Goal: Communication & Community: Answer question/provide support

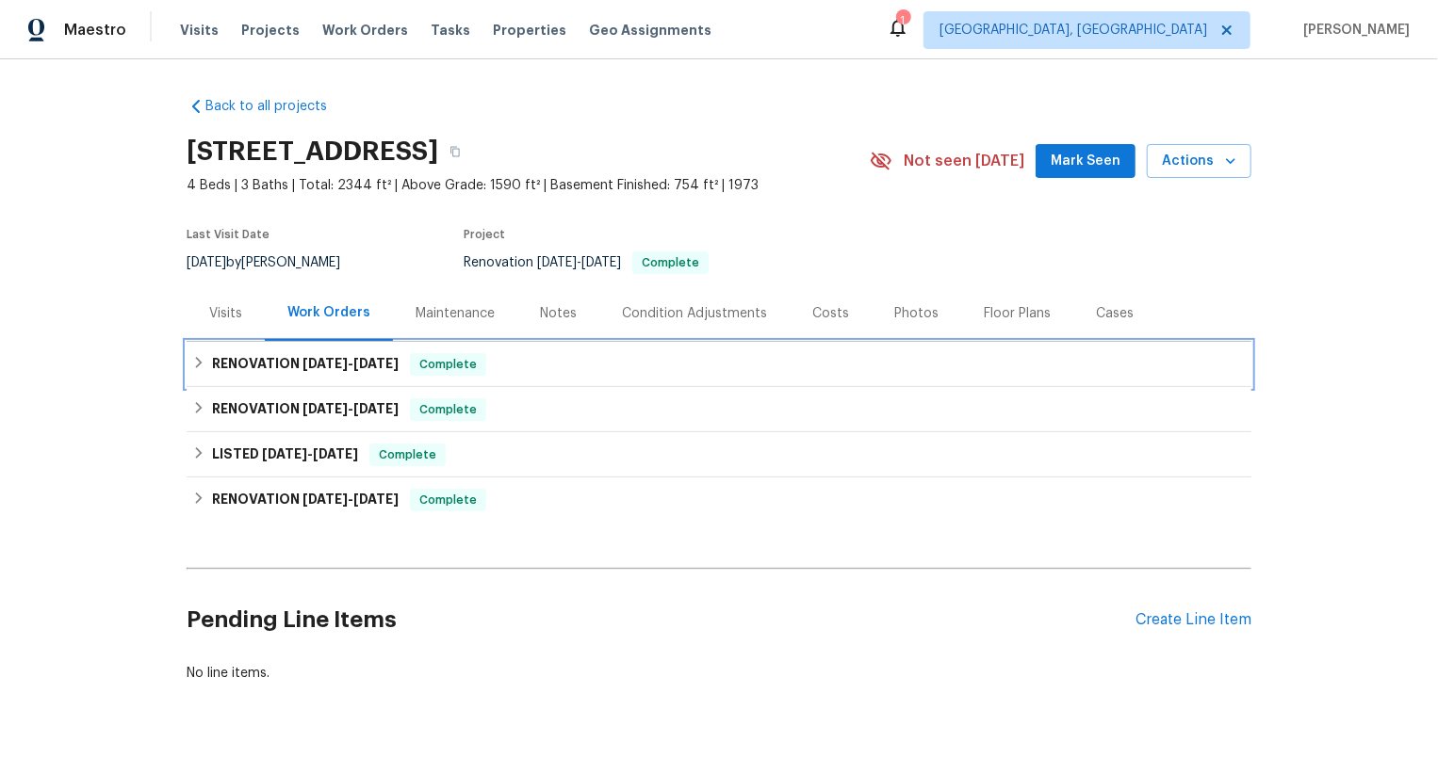
click at [330, 376] on div "RENOVATION [DATE] - [DATE] Complete" at bounding box center [719, 364] width 1065 height 45
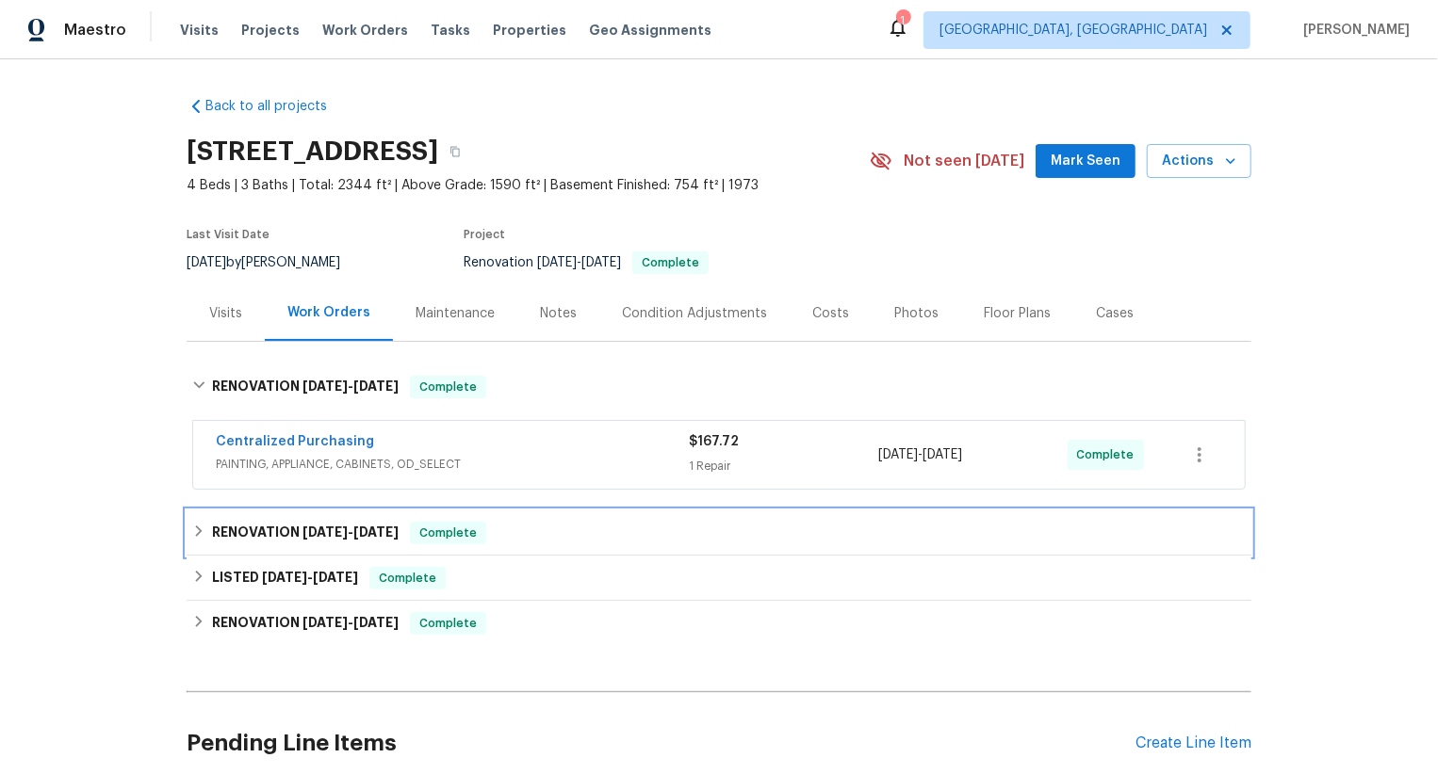
click at [290, 518] on div "RENOVATION [DATE] - [DATE] Complete" at bounding box center [719, 533] width 1065 height 45
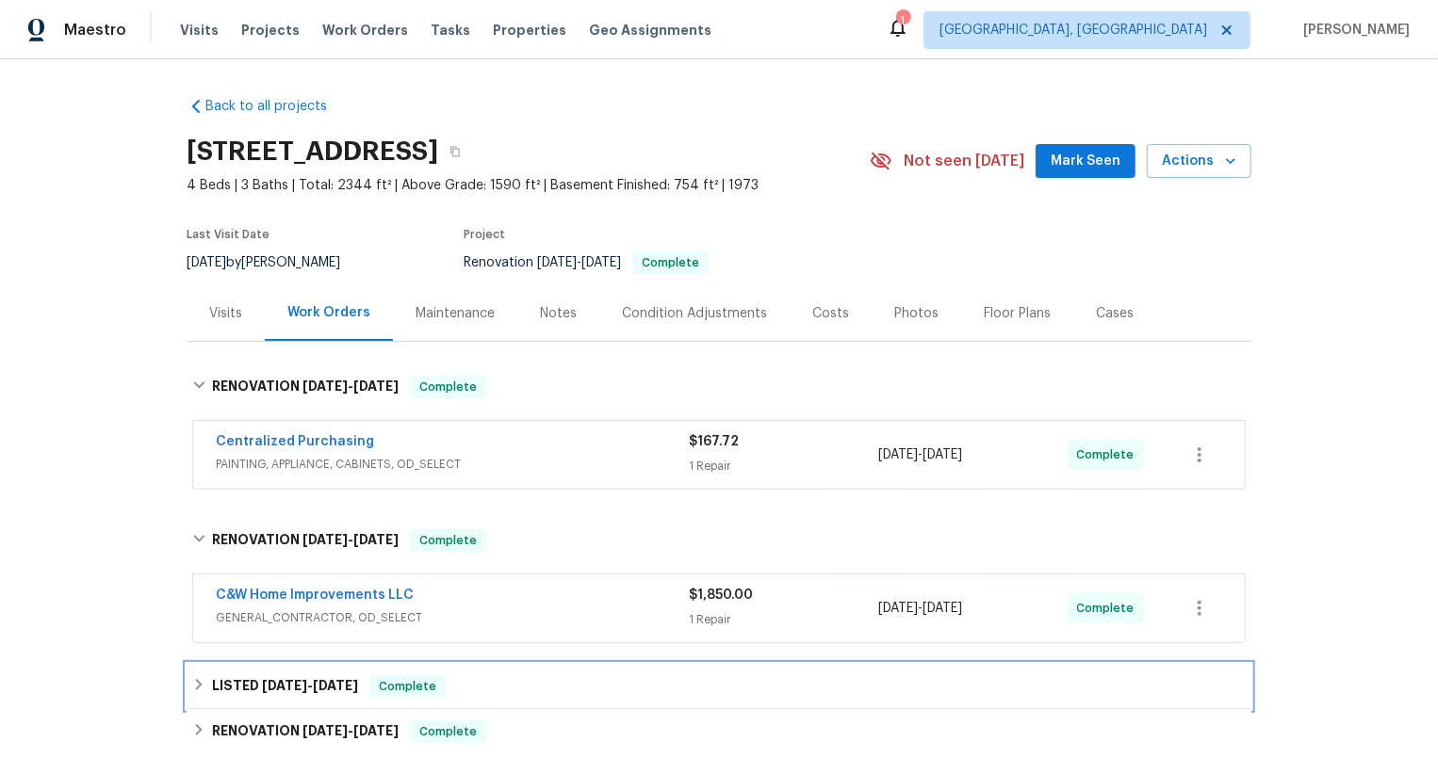
click at [298, 687] on span "8/21/25" at bounding box center [284, 685] width 45 height 13
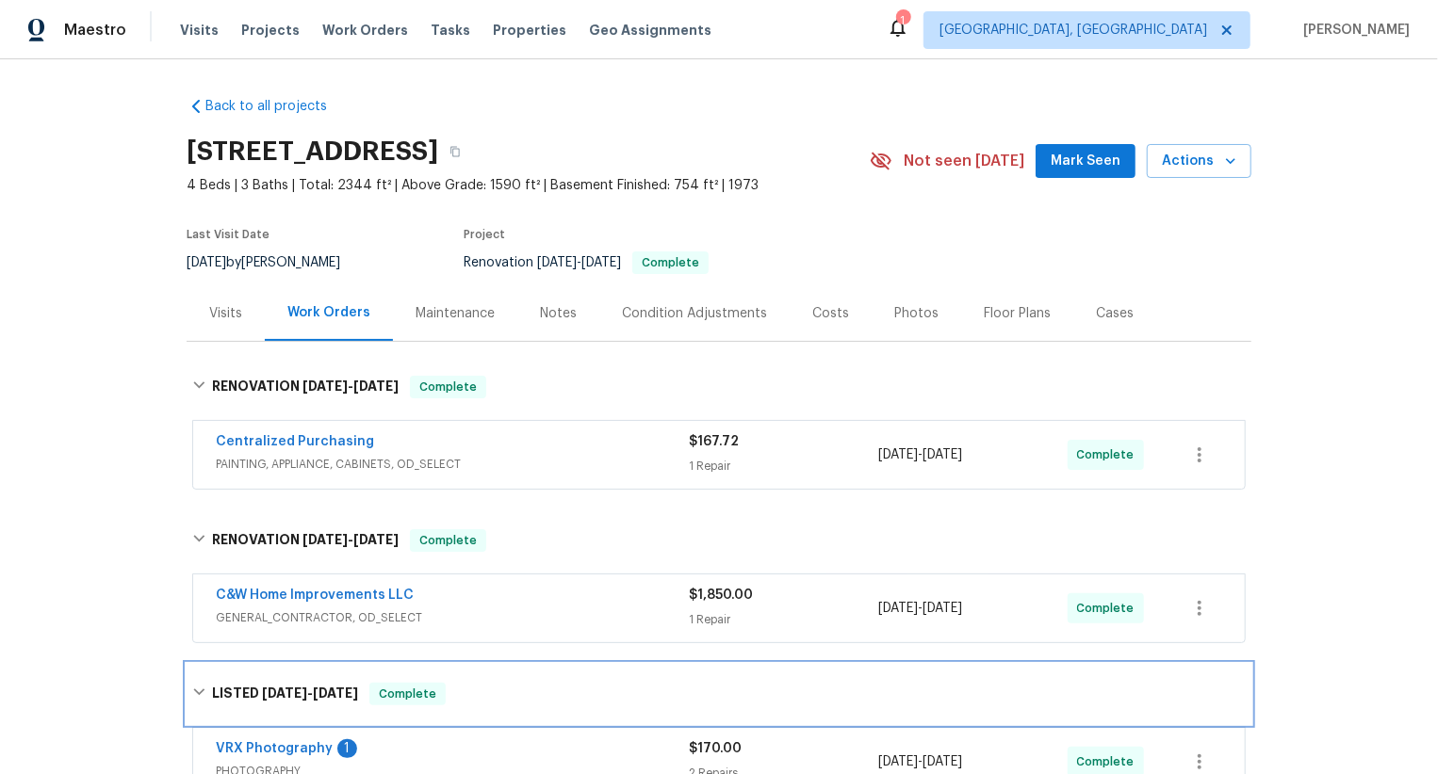
scroll to position [132, 0]
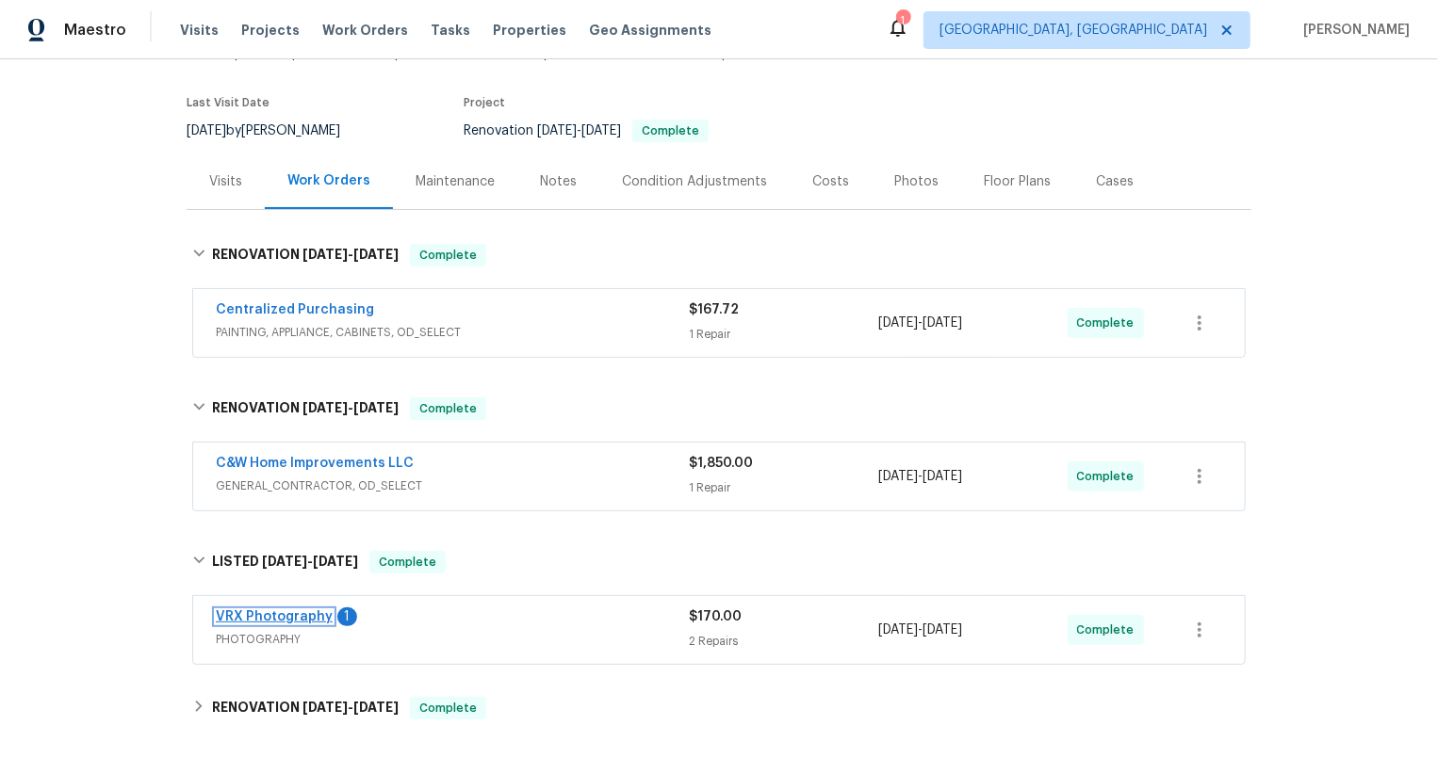
click at [313, 616] on link "VRX Photography" at bounding box center [274, 617] width 117 height 13
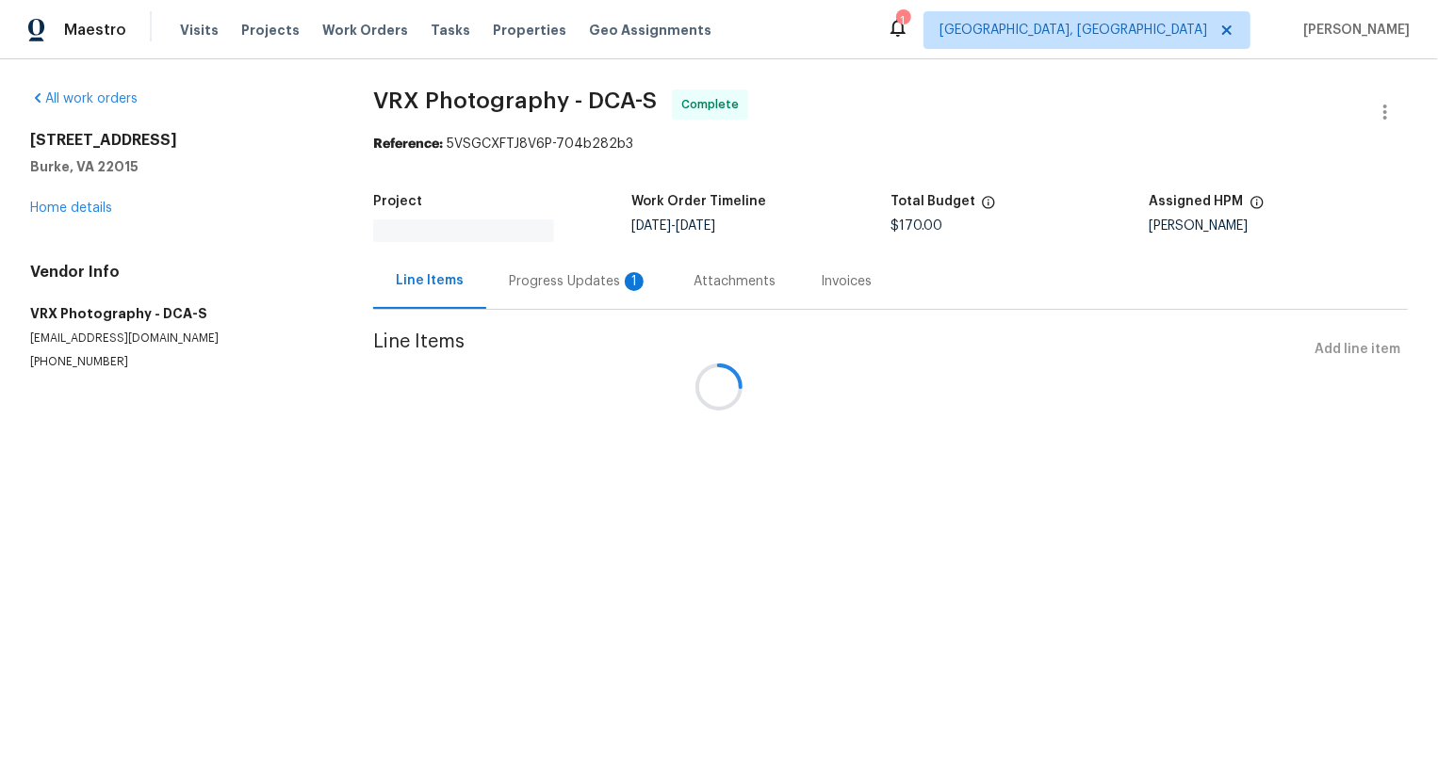
click at [538, 302] on div at bounding box center [719, 387] width 1438 height 774
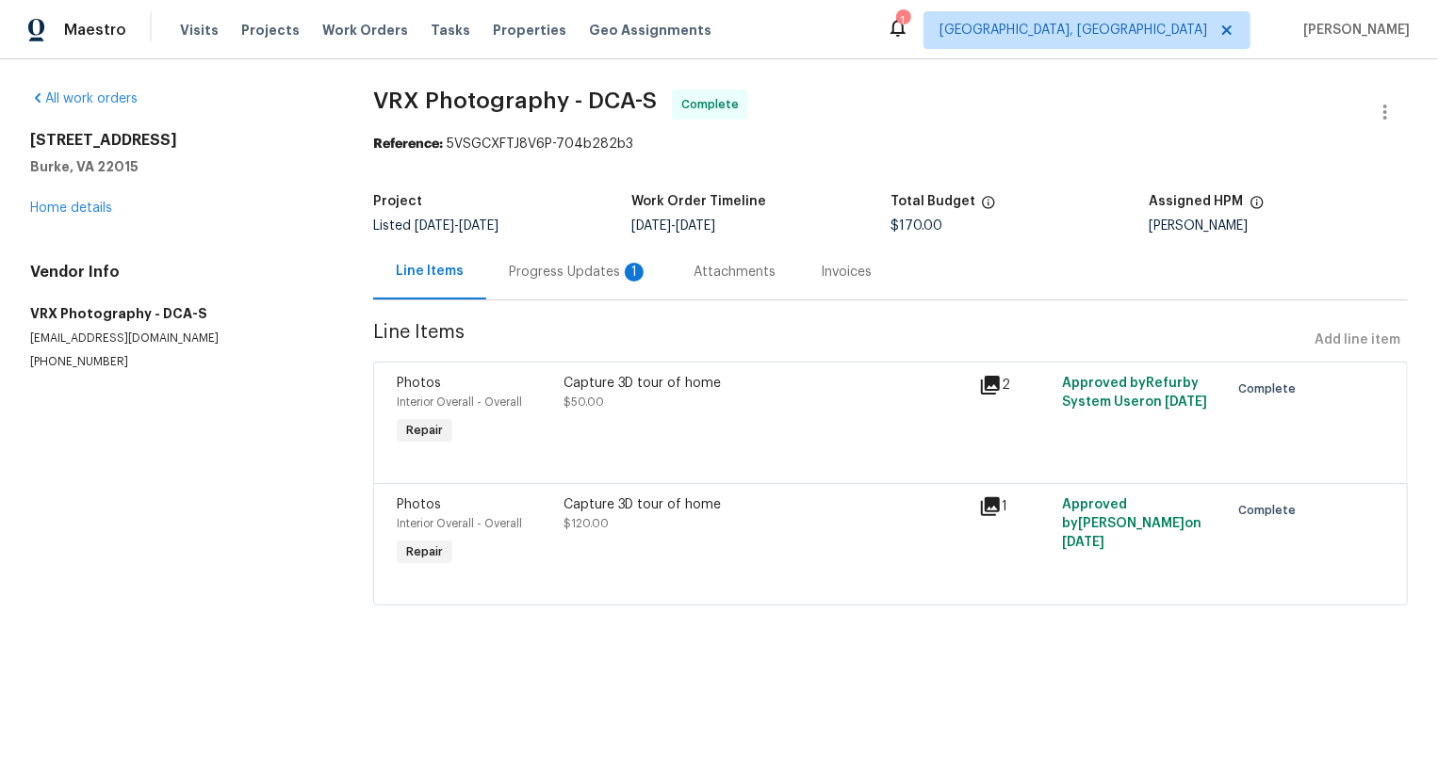
click at [546, 280] on div "Progress Updates 1" at bounding box center [578, 272] width 139 height 19
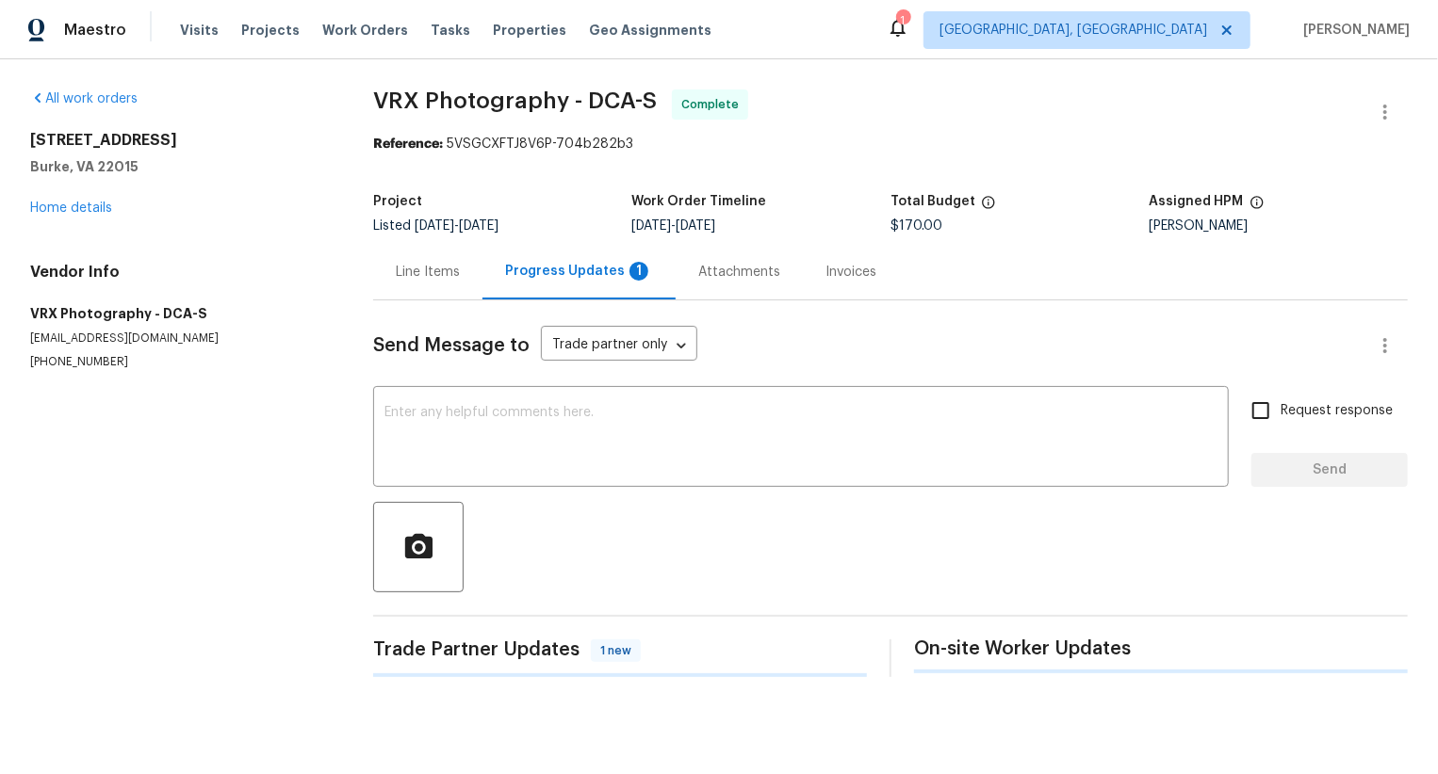
click at [546, 280] on div "Progress Updates 1" at bounding box center [579, 271] width 148 height 19
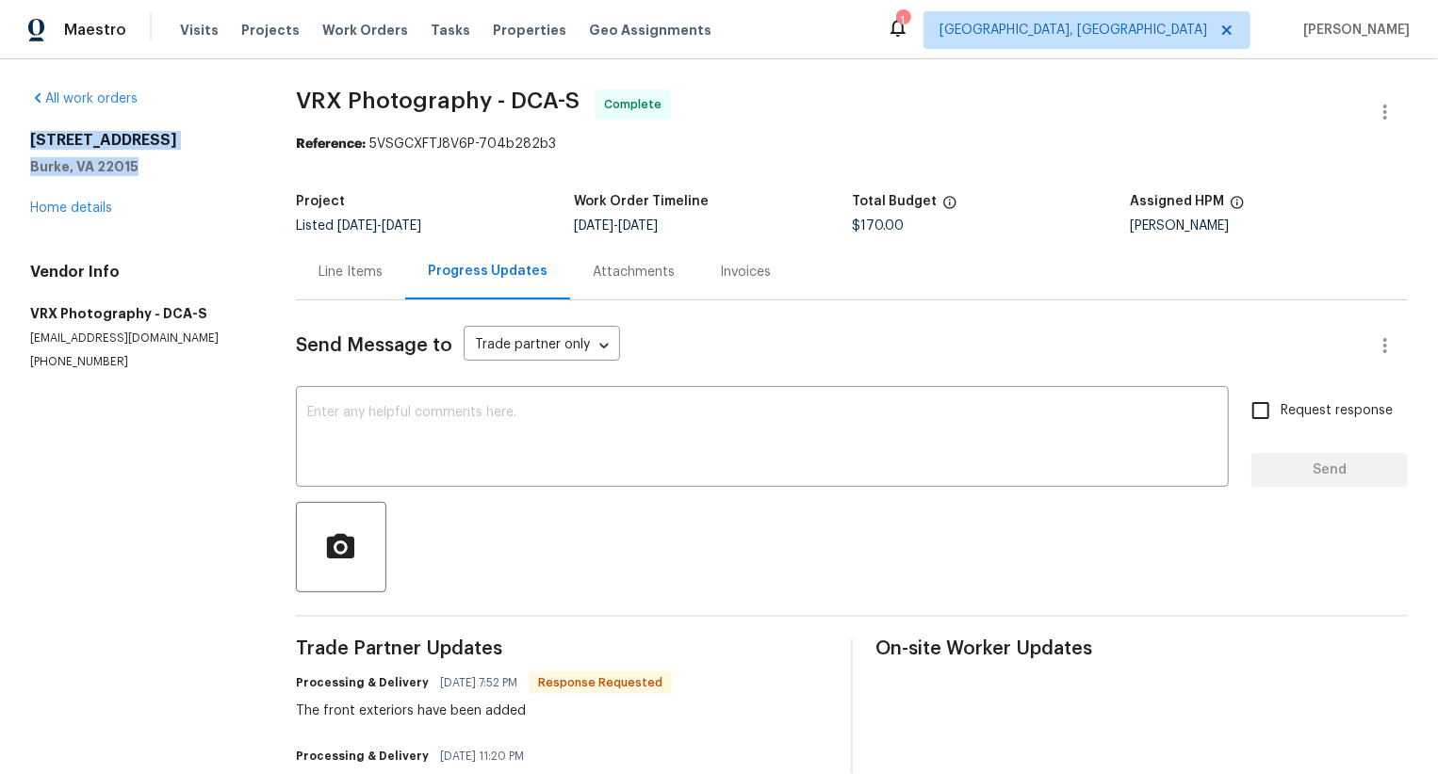
copy div "9505 Scorpio Ln Burke, VA 22015"
drag, startPoint x: 147, startPoint y: 164, endPoint x: 31, endPoint y: 147, distance: 117.1
click at [31, 147] on div "9505 Scorpio Ln Burke, VA 22015" at bounding box center [140, 153] width 220 height 45
click at [437, 456] on textarea at bounding box center [762, 439] width 910 height 66
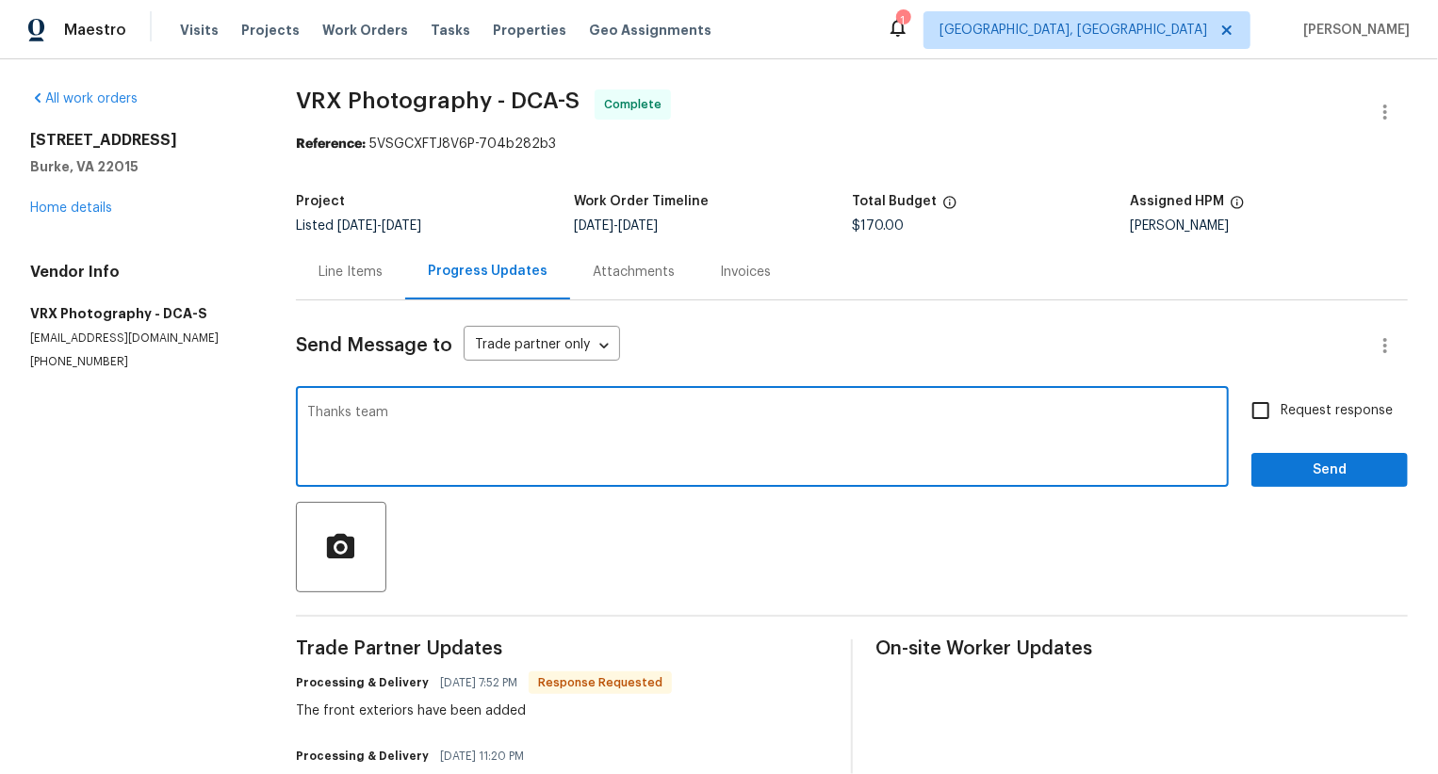
type textarea "Thanks team"
click at [1295, 430] on label "Request response" at bounding box center [1317, 411] width 152 height 40
click at [1280, 430] on input "Request response" at bounding box center [1261, 411] width 40 height 40
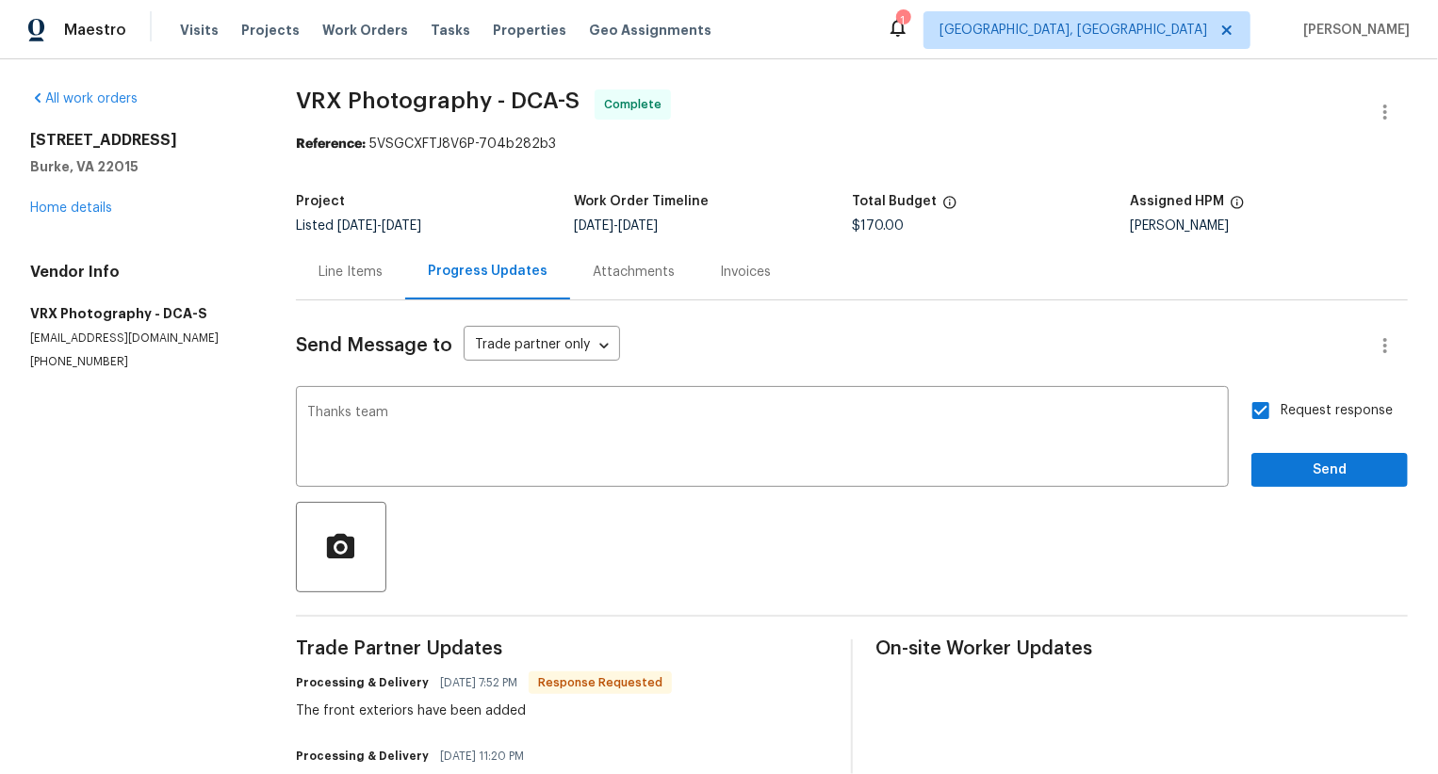
click at [1302, 426] on label "Request response" at bounding box center [1317, 411] width 152 height 40
click at [1280, 426] on input "Request response" at bounding box center [1261, 411] width 40 height 40
checkbox input "false"
click at [1302, 462] on span "Send" at bounding box center [1329, 471] width 126 height 24
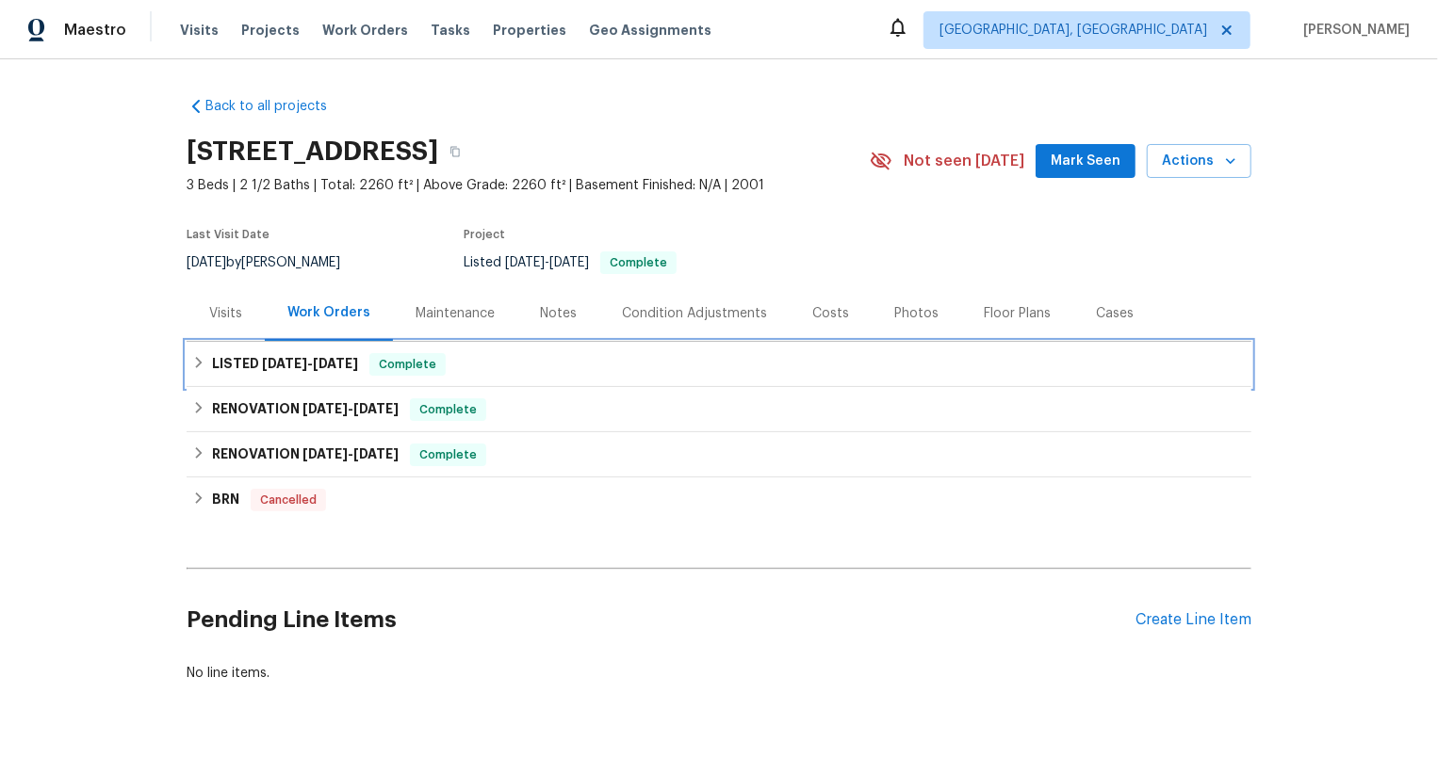
click at [575, 358] on div "LISTED 5/29/25 - 6/6/25 Complete" at bounding box center [718, 364] width 1053 height 23
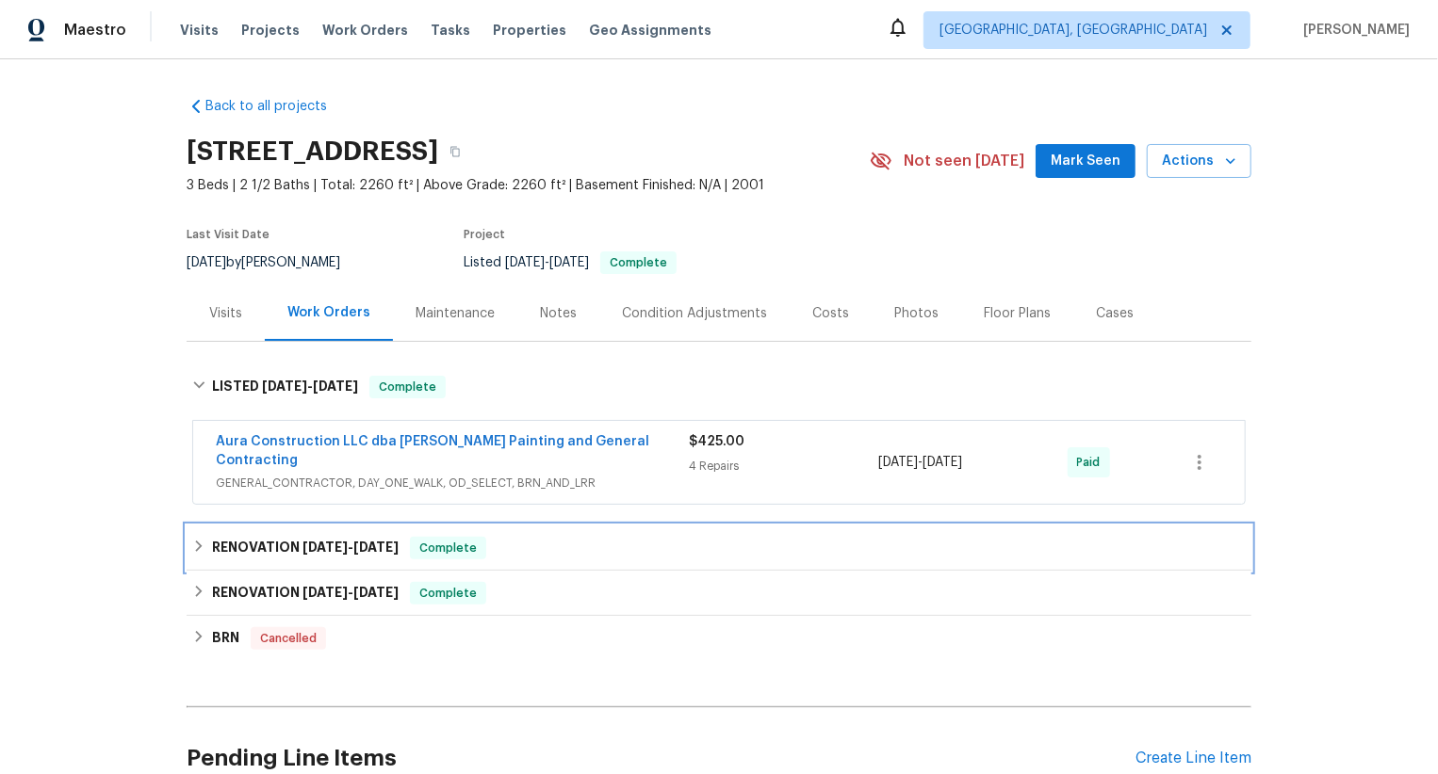
click at [513, 543] on div "RENOVATION 3/11/25 - 3/11/25 Complete" at bounding box center [718, 548] width 1053 height 23
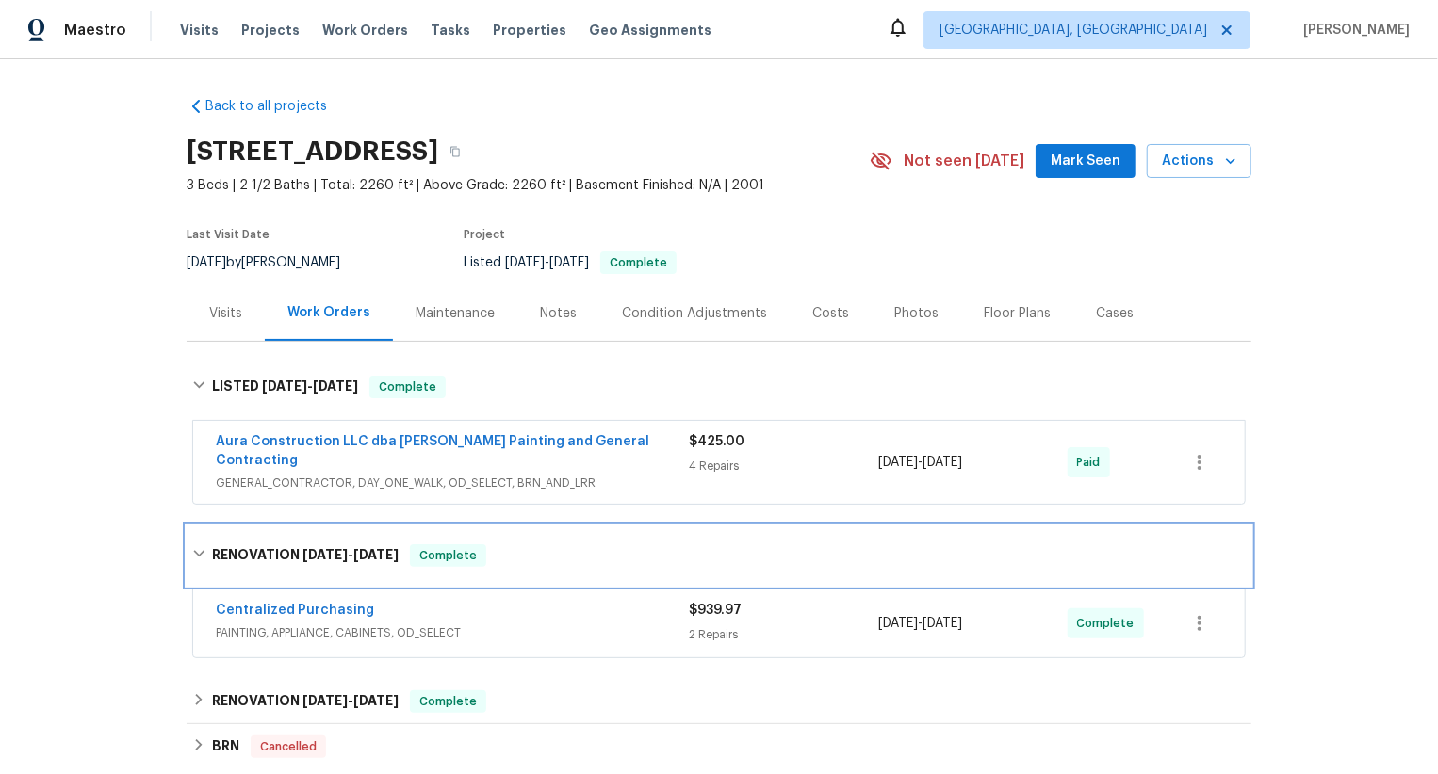
scroll to position [220, 0]
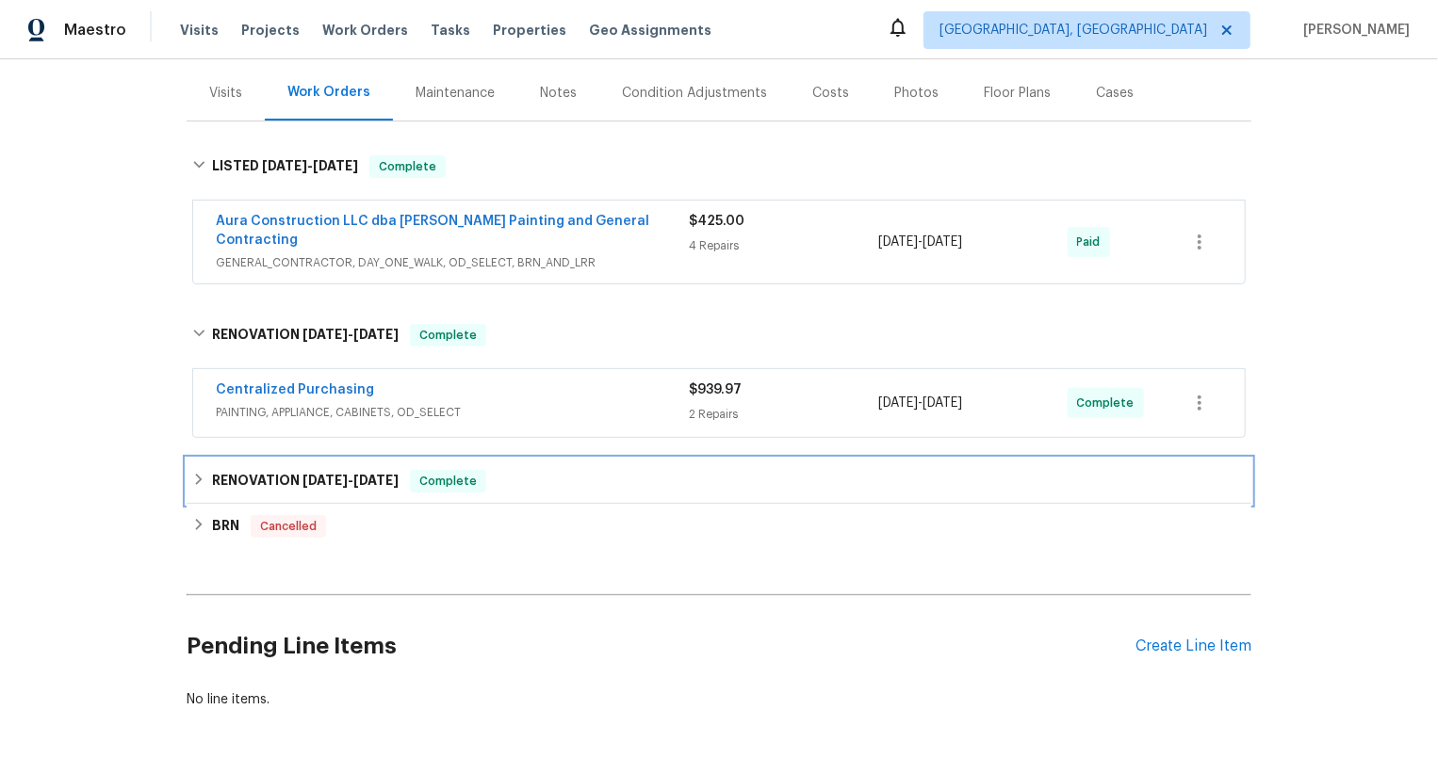
click at [545, 470] on div "RENOVATION 2/26/25 - 3/5/25 Complete" at bounding box center [718, 481] width 1053 height 23
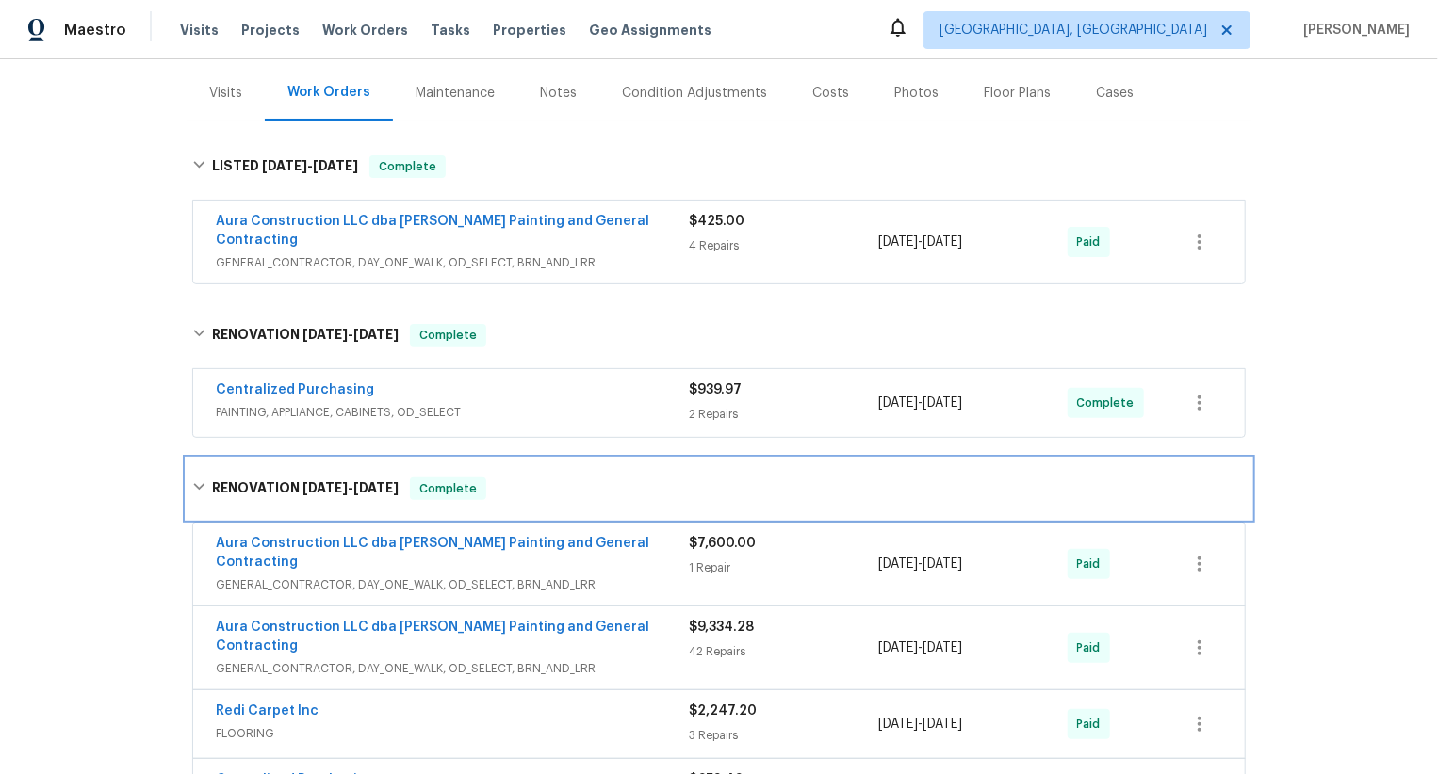
scroll to position [0, 0]
